Goal: Information Seeking & Learning: Find specific fact

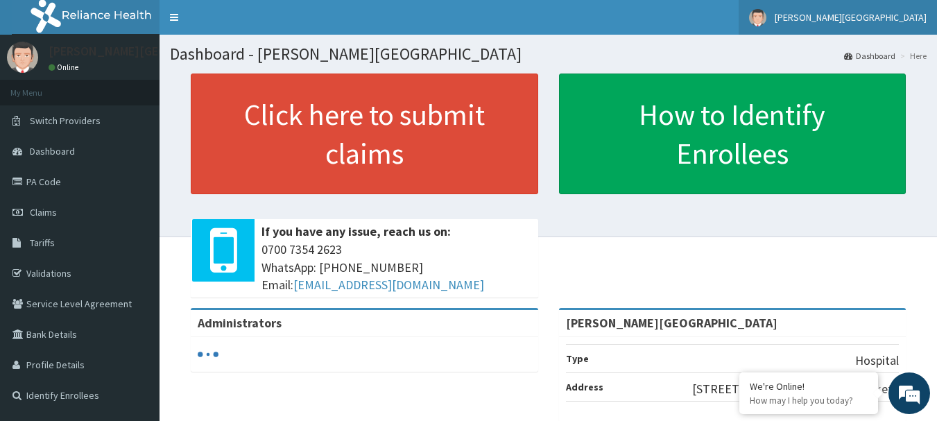
click at [849, 15] on span "[PERSON_NAME][GEOGRAPHIC_DATA]" at bounding box center [851, 17] width 152 height 12
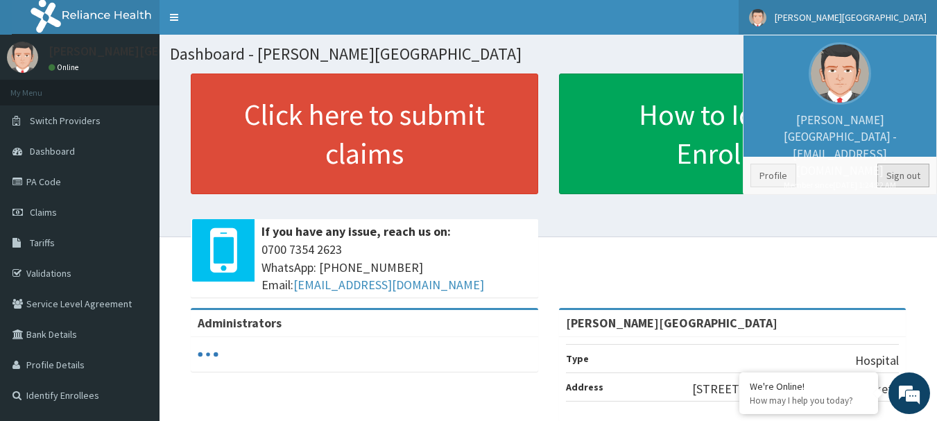
click at [922, 180] on link "Sign out" at bounding box center [903, 176] width 52 height 24
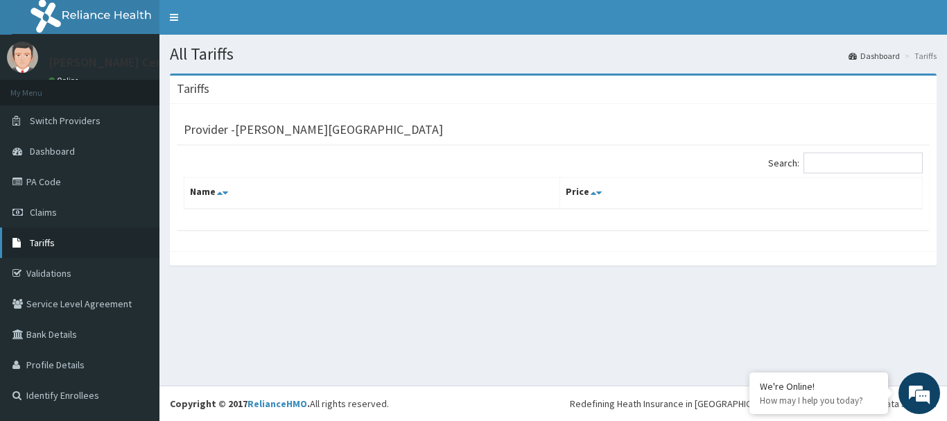
click at [48, 248] on span "Tariffs" at bounding box center [42, 242] width 25 height 12
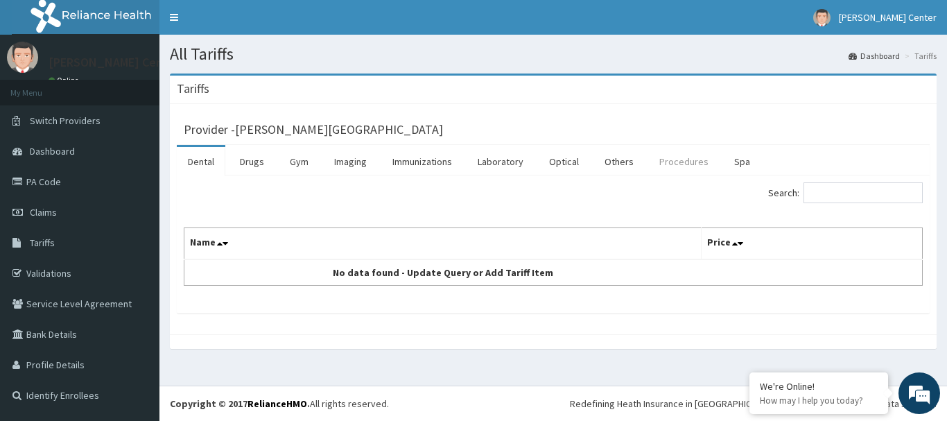
click at [662, 164] on link "Procedures" at bounding box center [683, 161] width 71 height 29
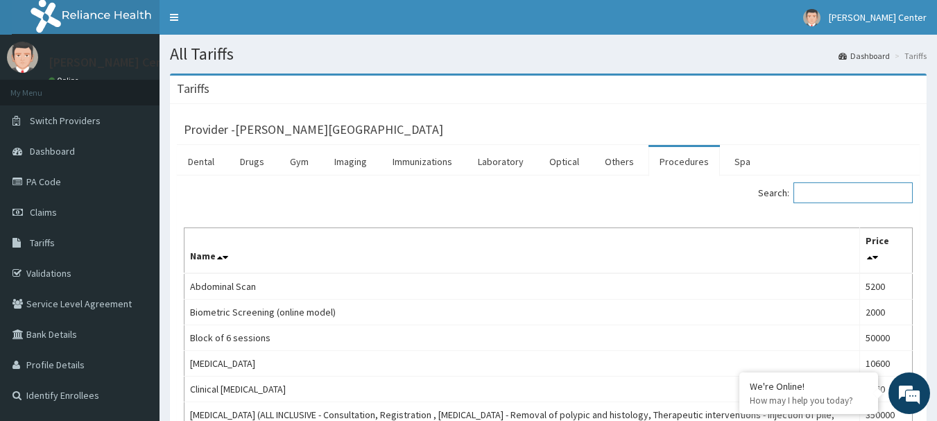
click at [834, 196] on input "Search:" at bounding box center [852, 192] width 119 height 21
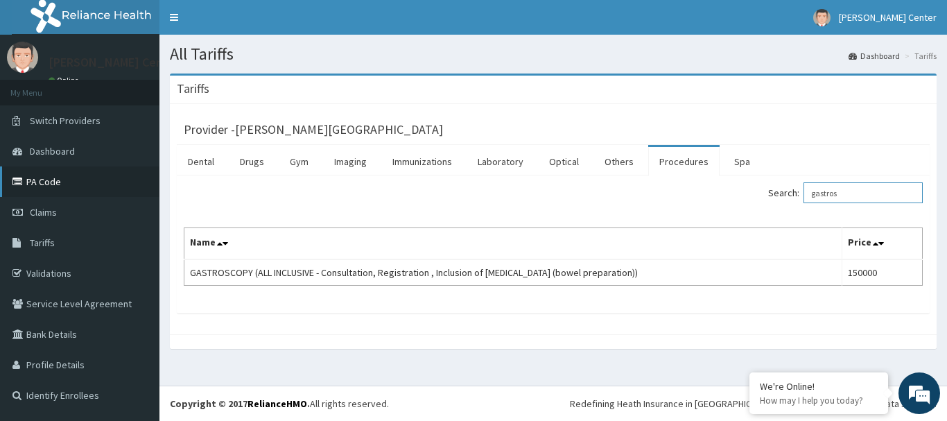
type input "gastros"
click at [49, 182] on link "PA Code" at bounding box center [80, 181] width 160 height 31
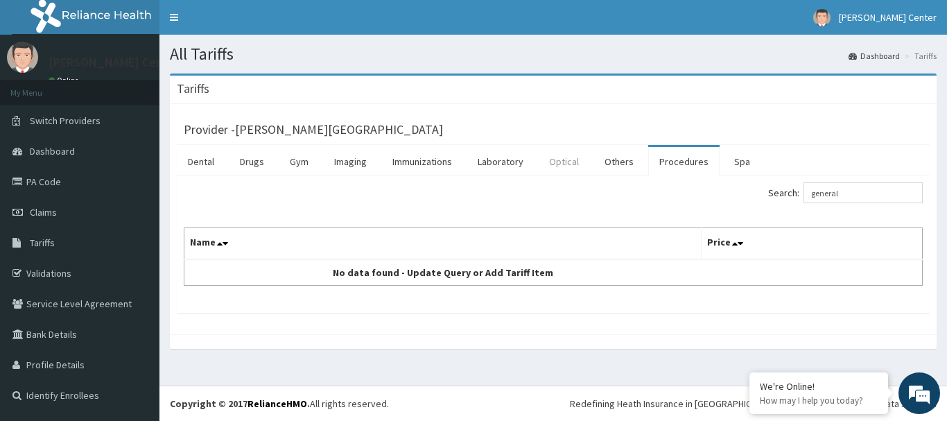
type input "general"
click at [573, 164] on link "Optical" at bounding box center [564, 161] width 52 height 29
click at [682, 163] on link "Procedures" at bounding box center [683, 161] width 71 height 29
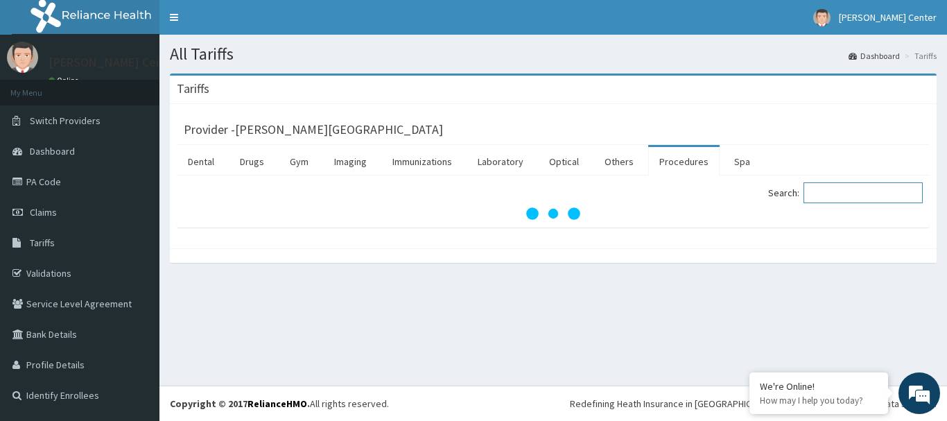
click at [859, 189] on input "Search:" at bounding box center [863, 192] width 119 height 21
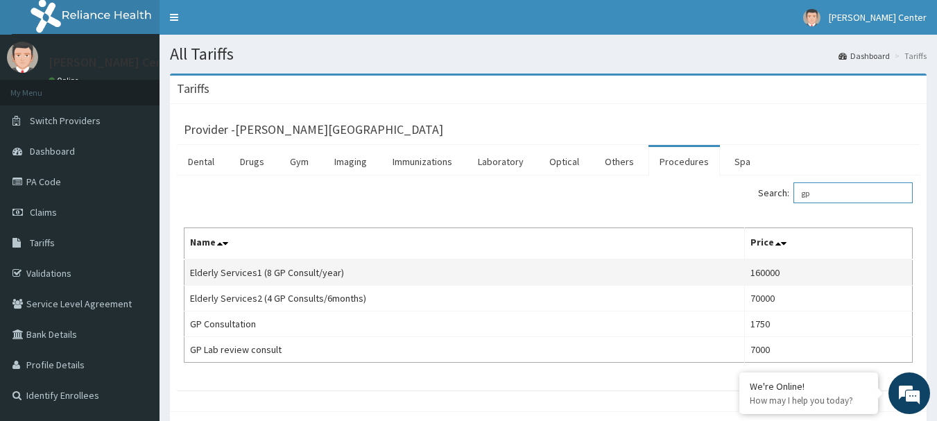
type input "g"
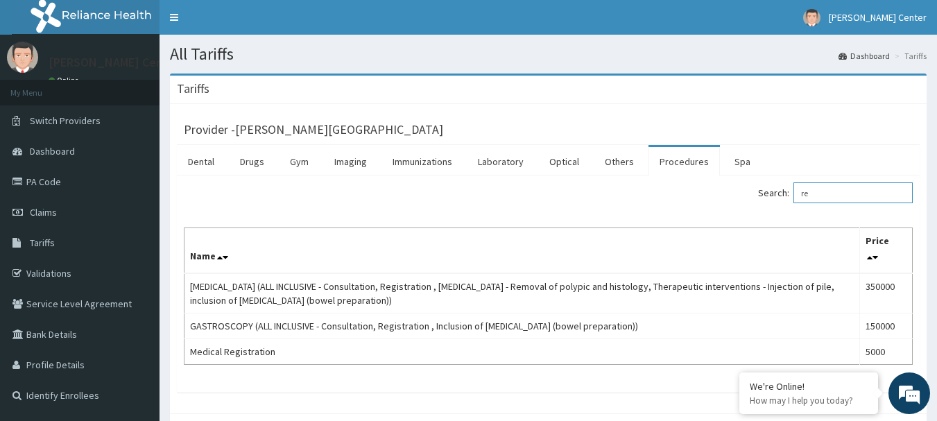
type input "r"
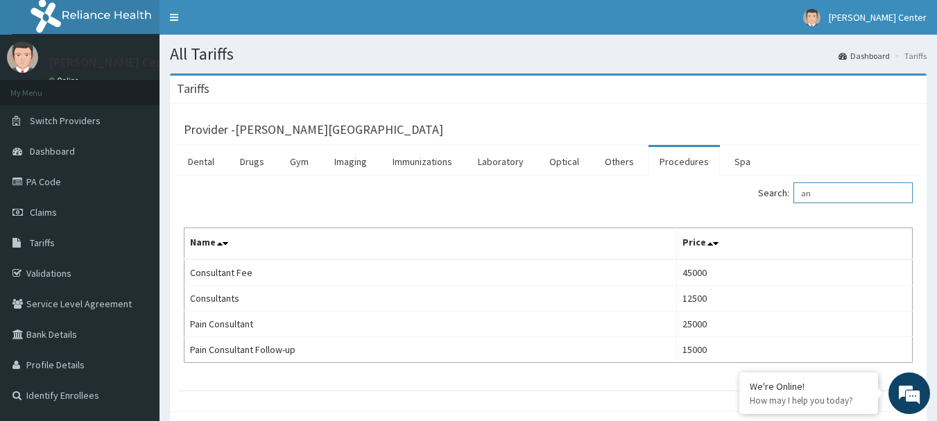
type input "a"
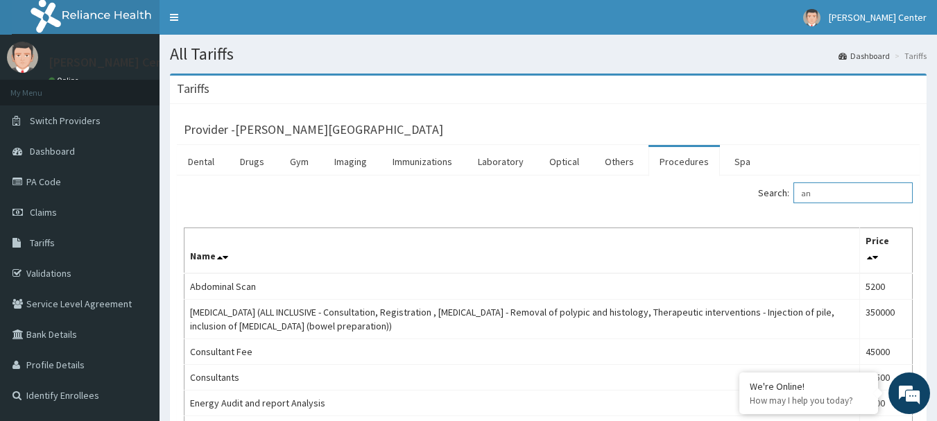
type input "a"
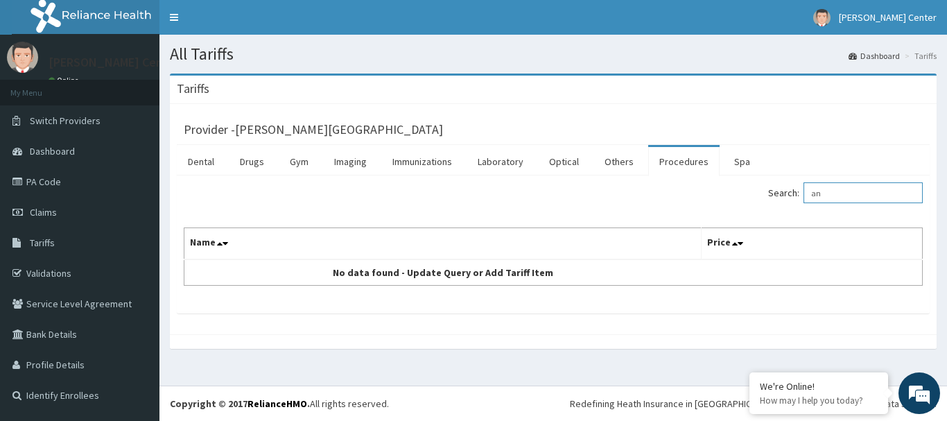
type input "a"
type input "n"
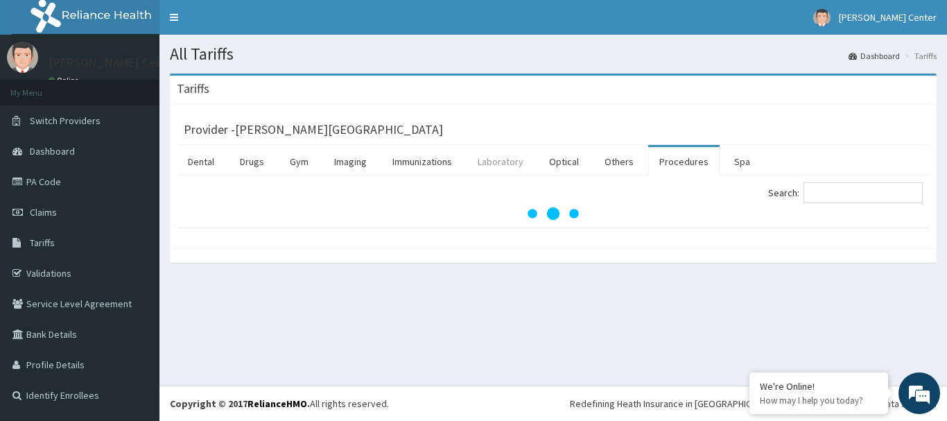
click at [506, 162] on link "Laboratory" at bounding box center [501, 161] width 68 height 29
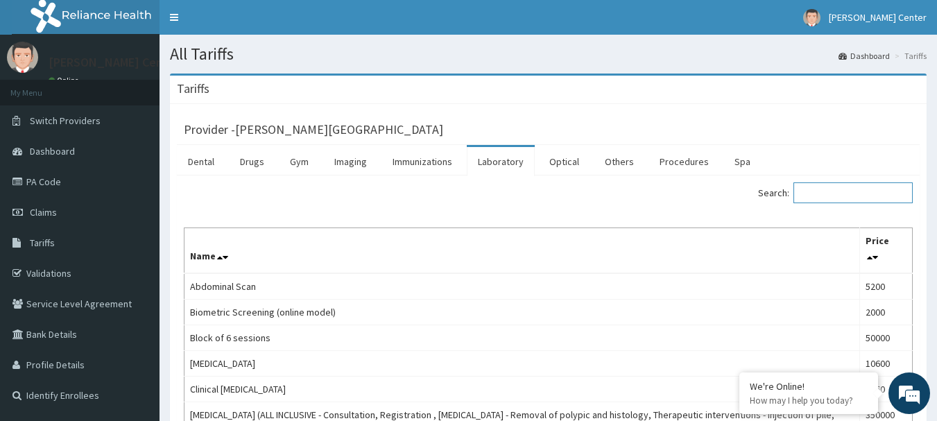
click at [843, 191] on input "Search:" at bounding box center [852, 192] width 119 height 21
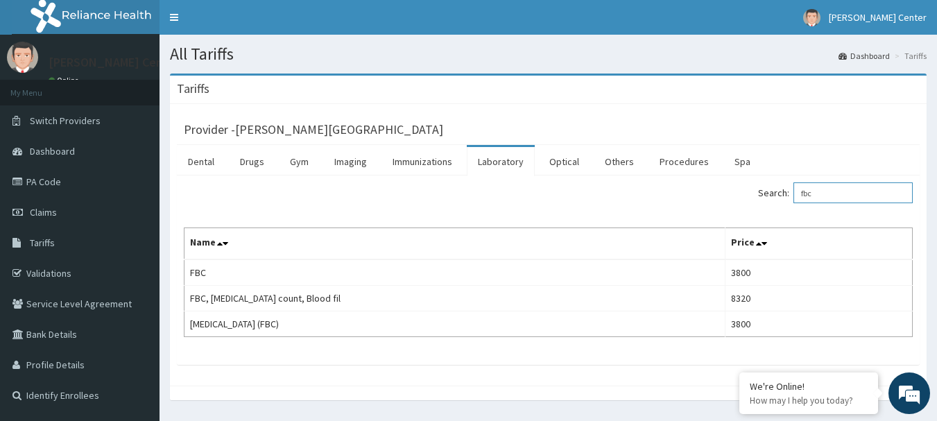
type input "fbc"
